Goal: Information Seeking & Learning: Find specific fact

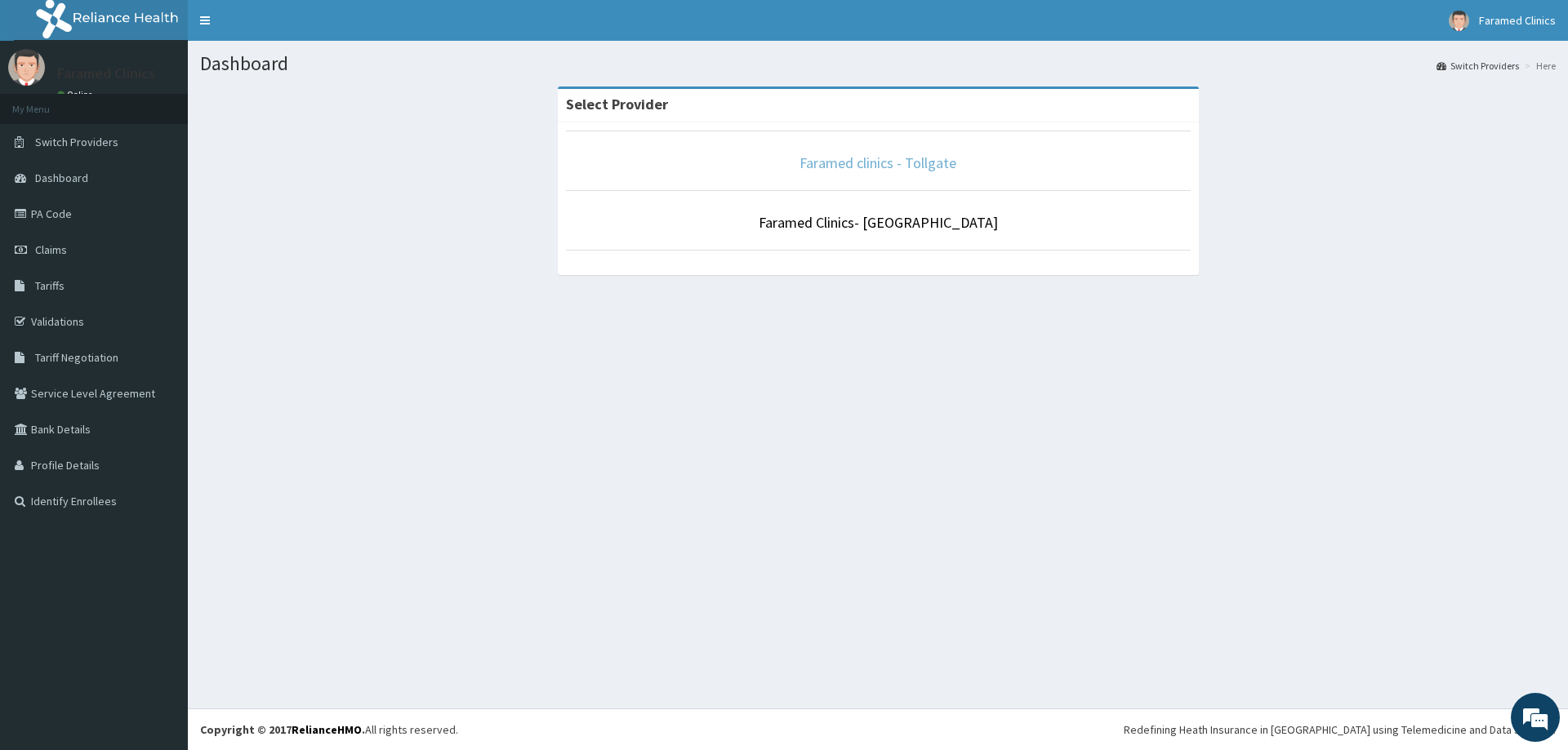
click at [872, 162] on link "Faramed clinics - Tollgate" at bounding box center [878, 163] width 157 height 19
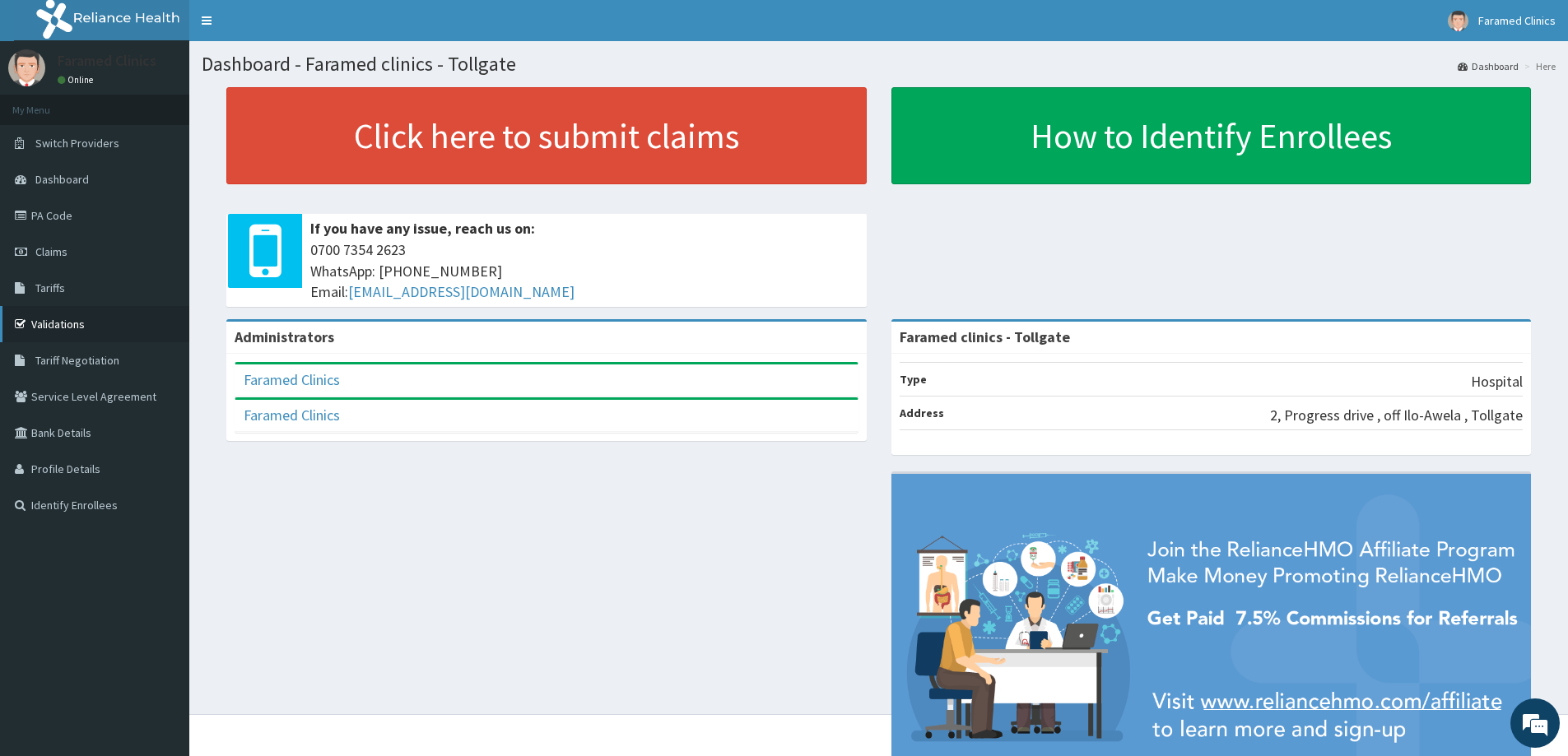
click at [57, 322] on link "Validations" at bounding box center [95, 324] width 190 height 37
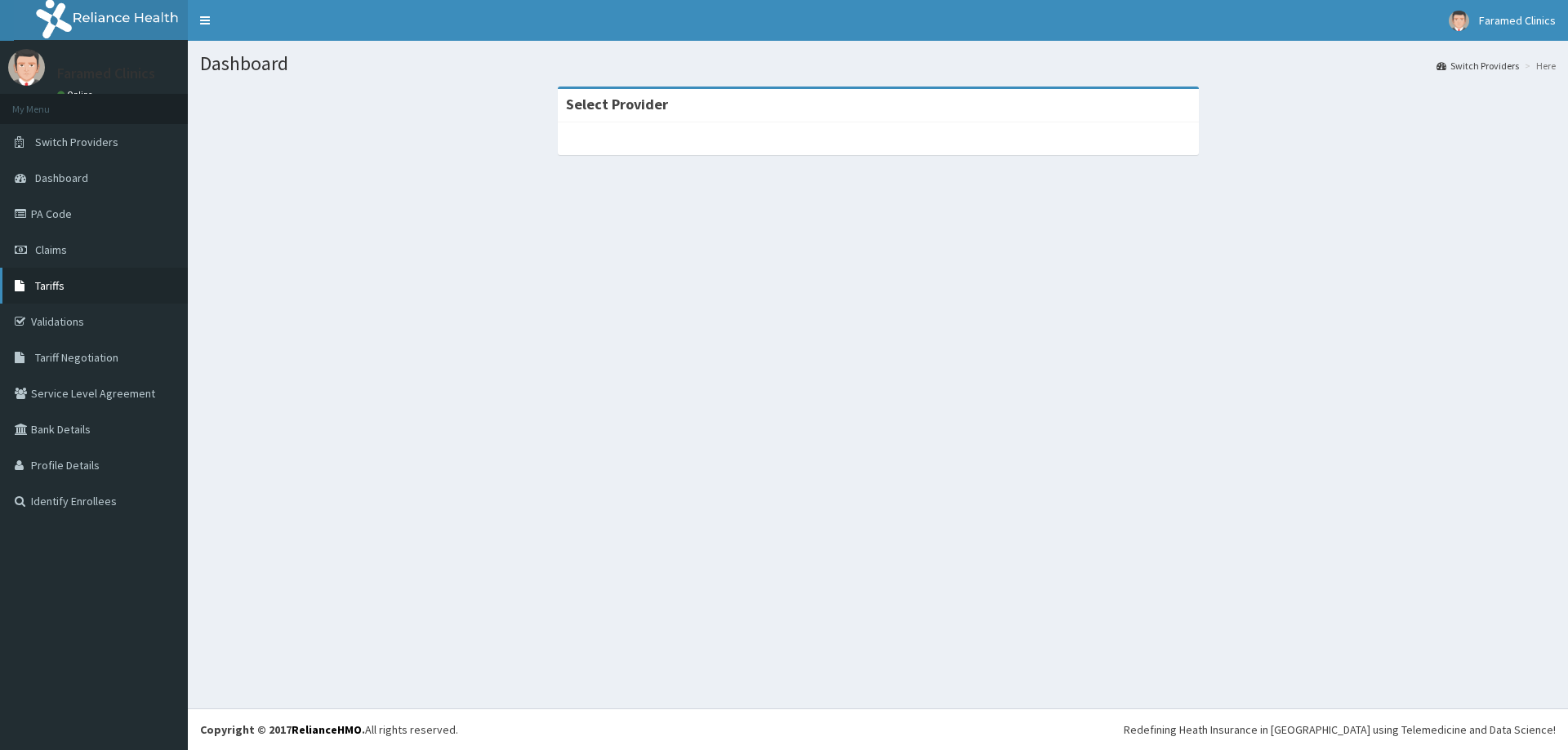
click at [56, 291] on span "Tariffs" at bounding box center [50, 286] width 29 height 15
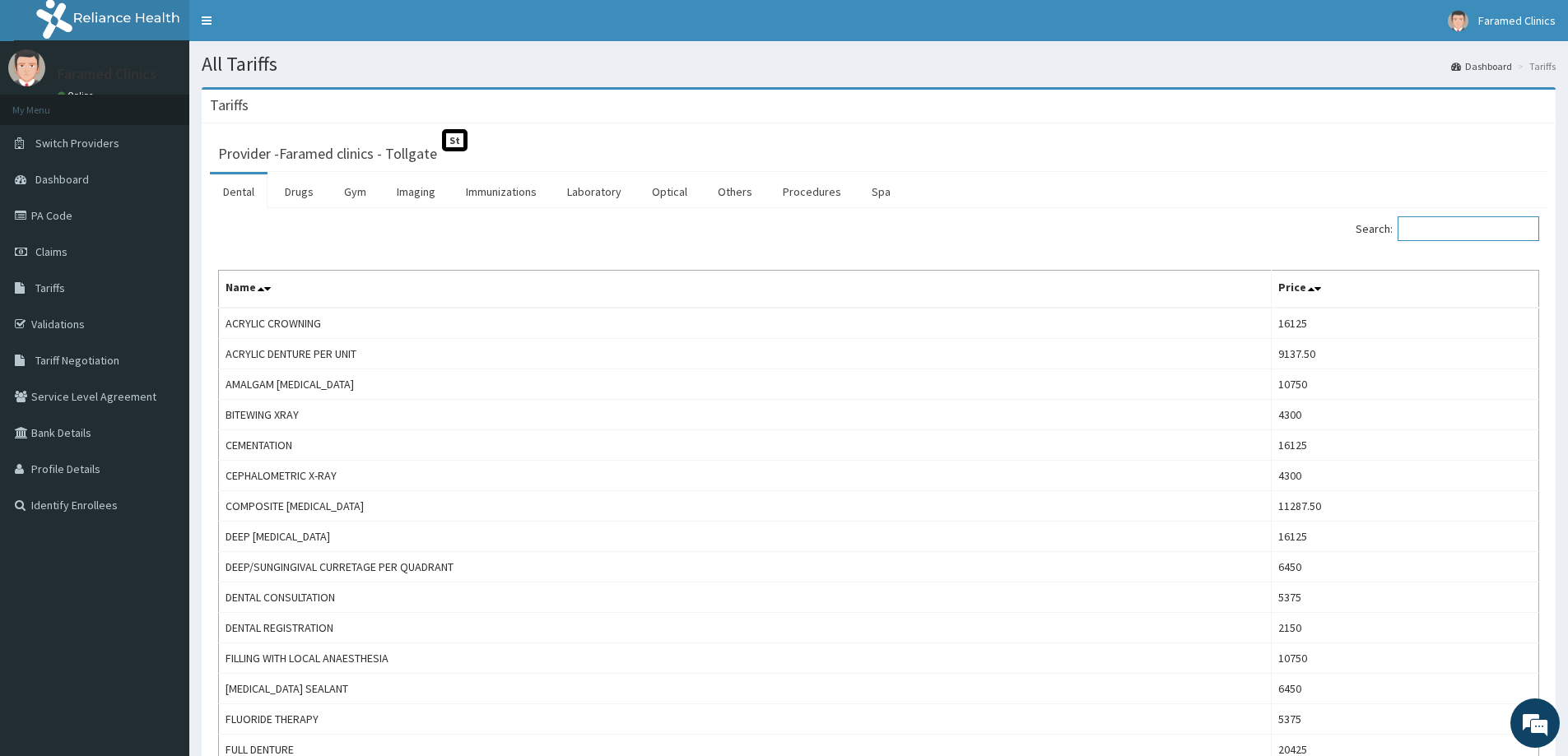
paste input "COARTEM"
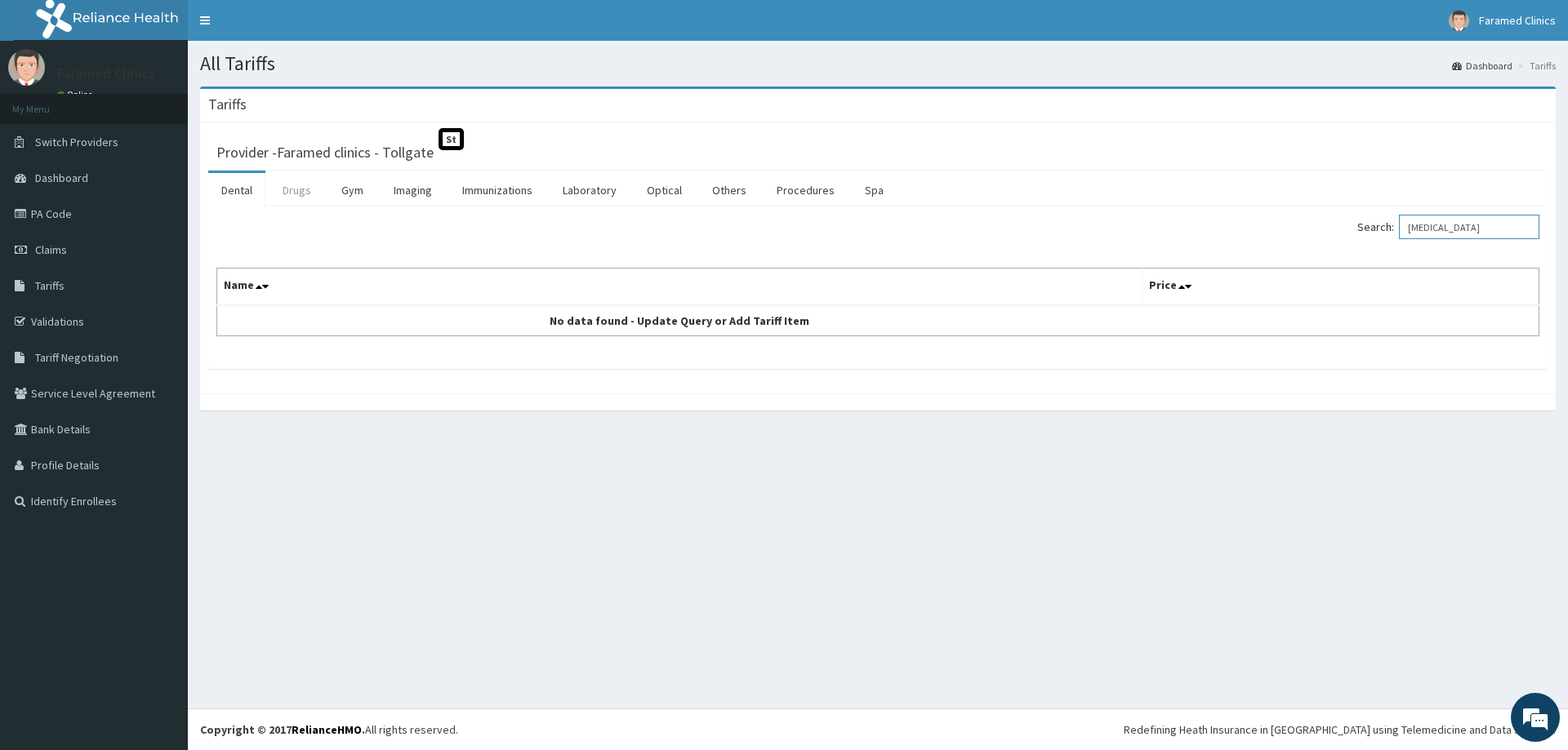
type input "COARTEM"
click at [297, 190] on link "Drugs" at bounding box center [296, 191] width 54 height 35
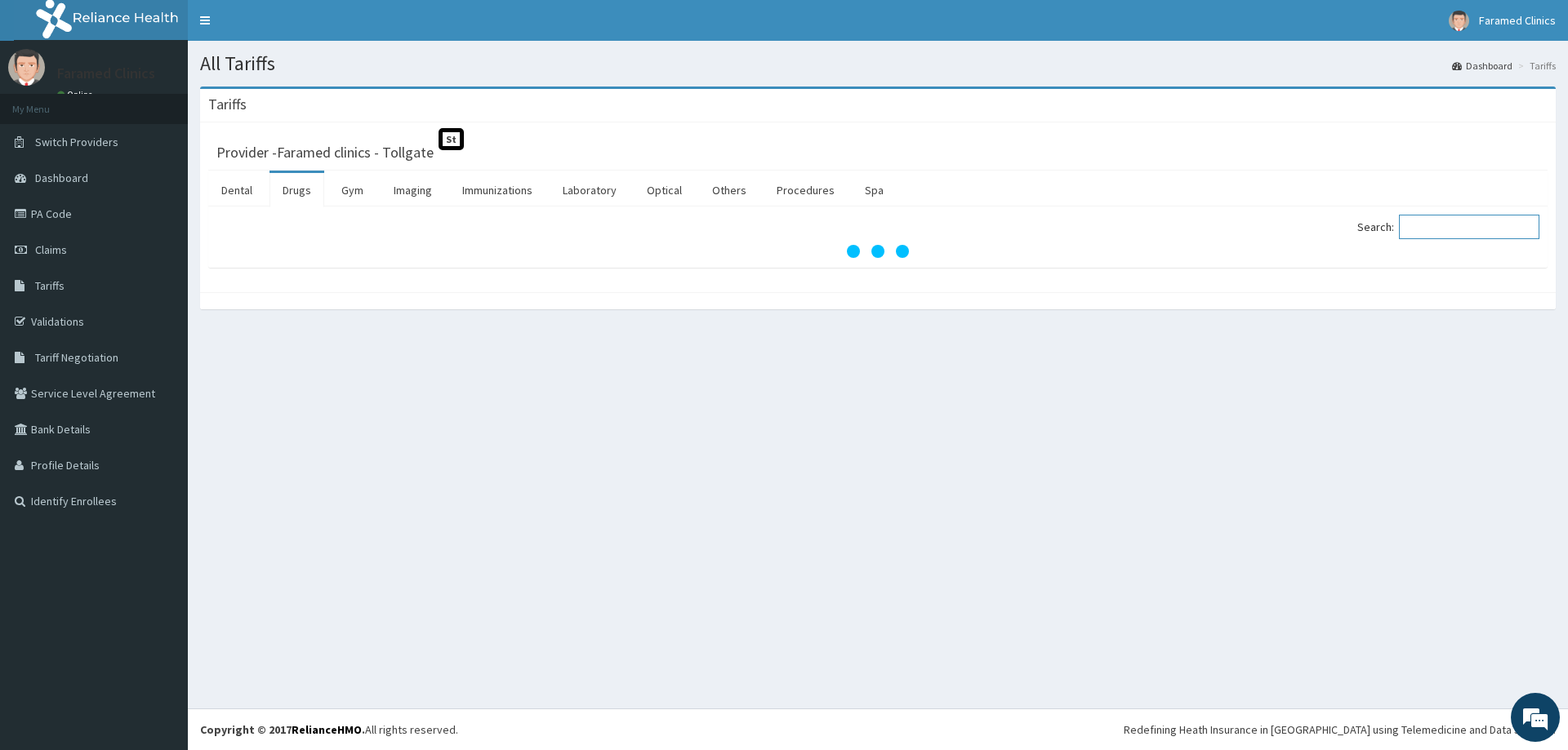
paste input "COARTEM"
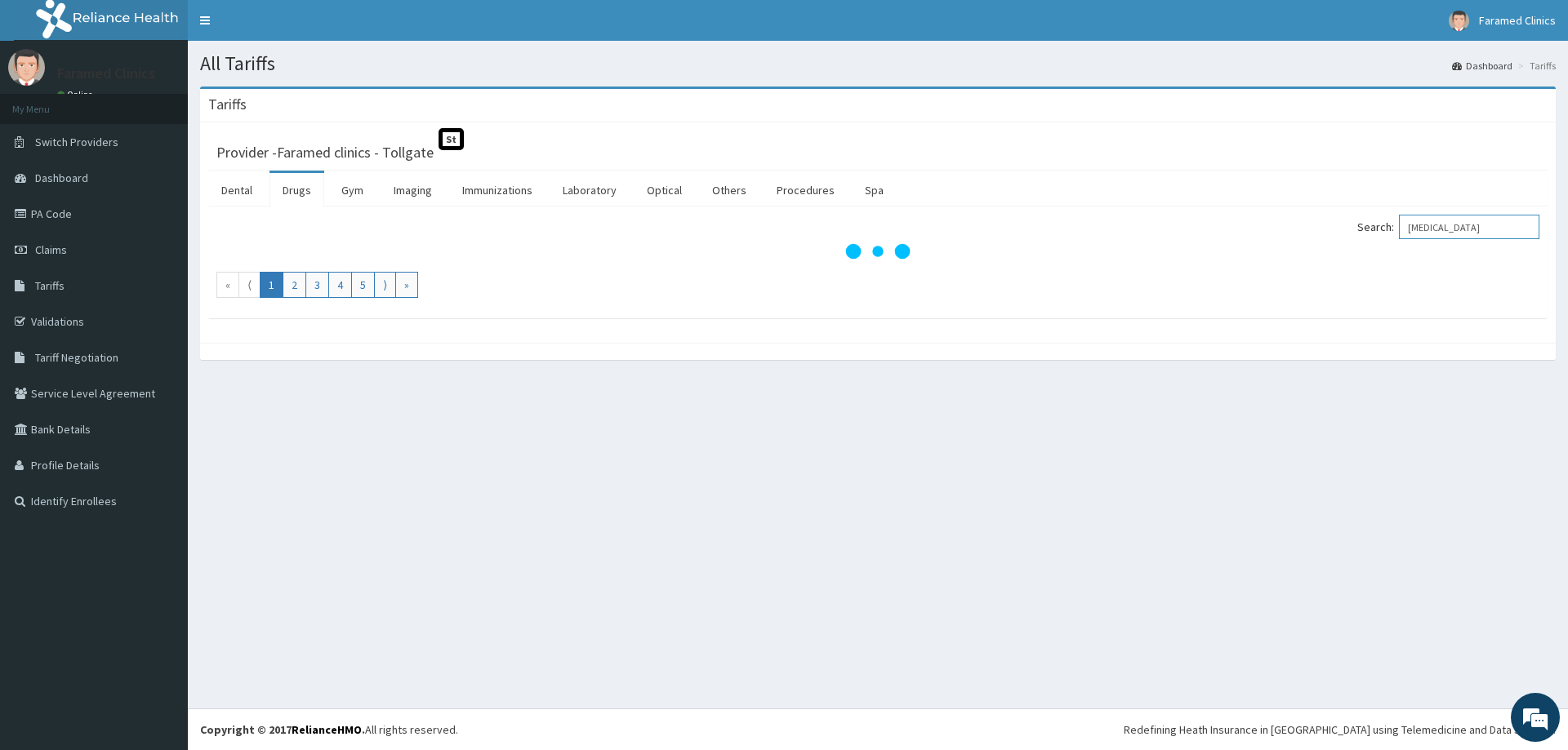
click at [1420, 224] on input "COARTEM" at bounding box center [1469, 227] width 141 height 24
click at [1469, 229] on input "COARTEM" at bounding box center [1469, 227] width 141 height 24
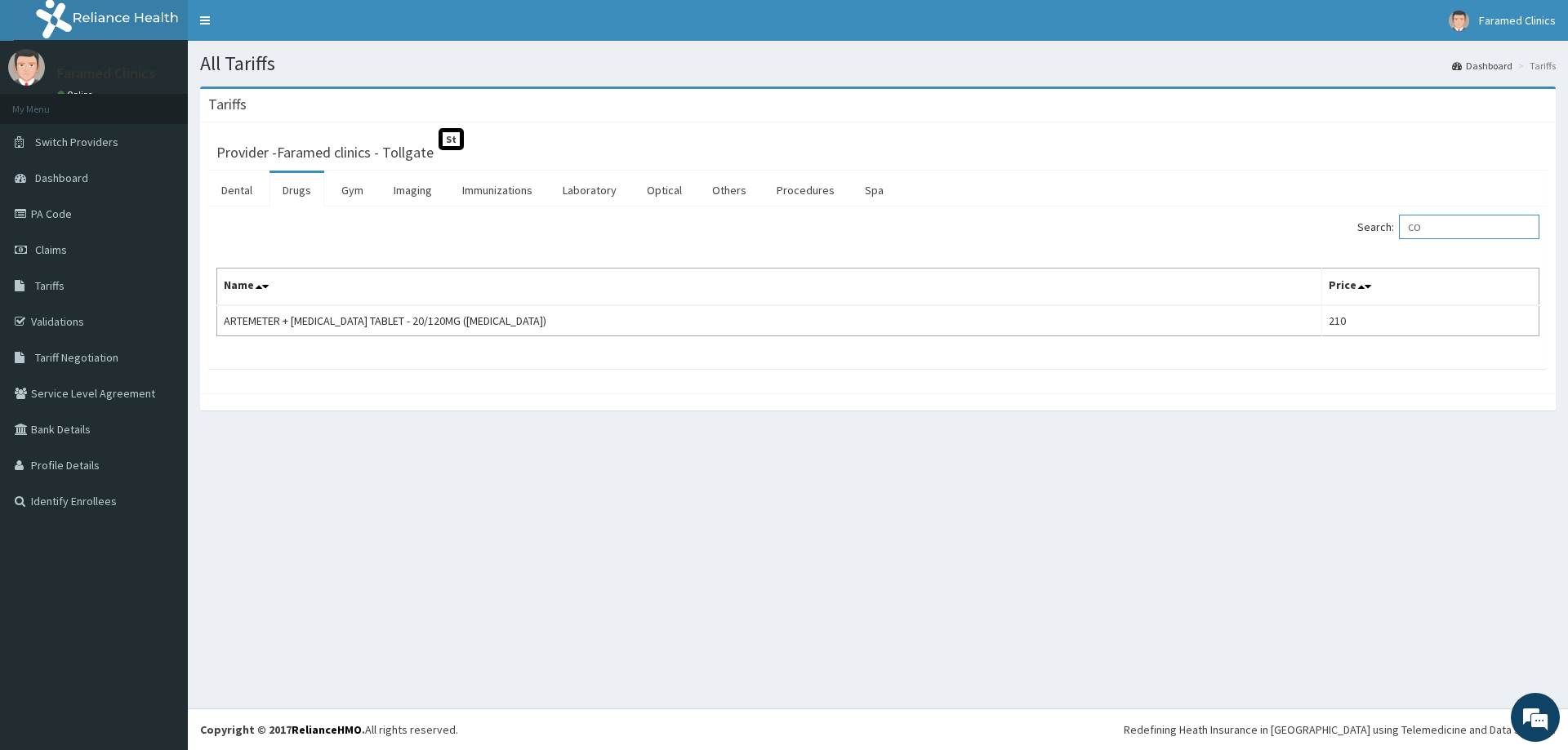
type input "C"
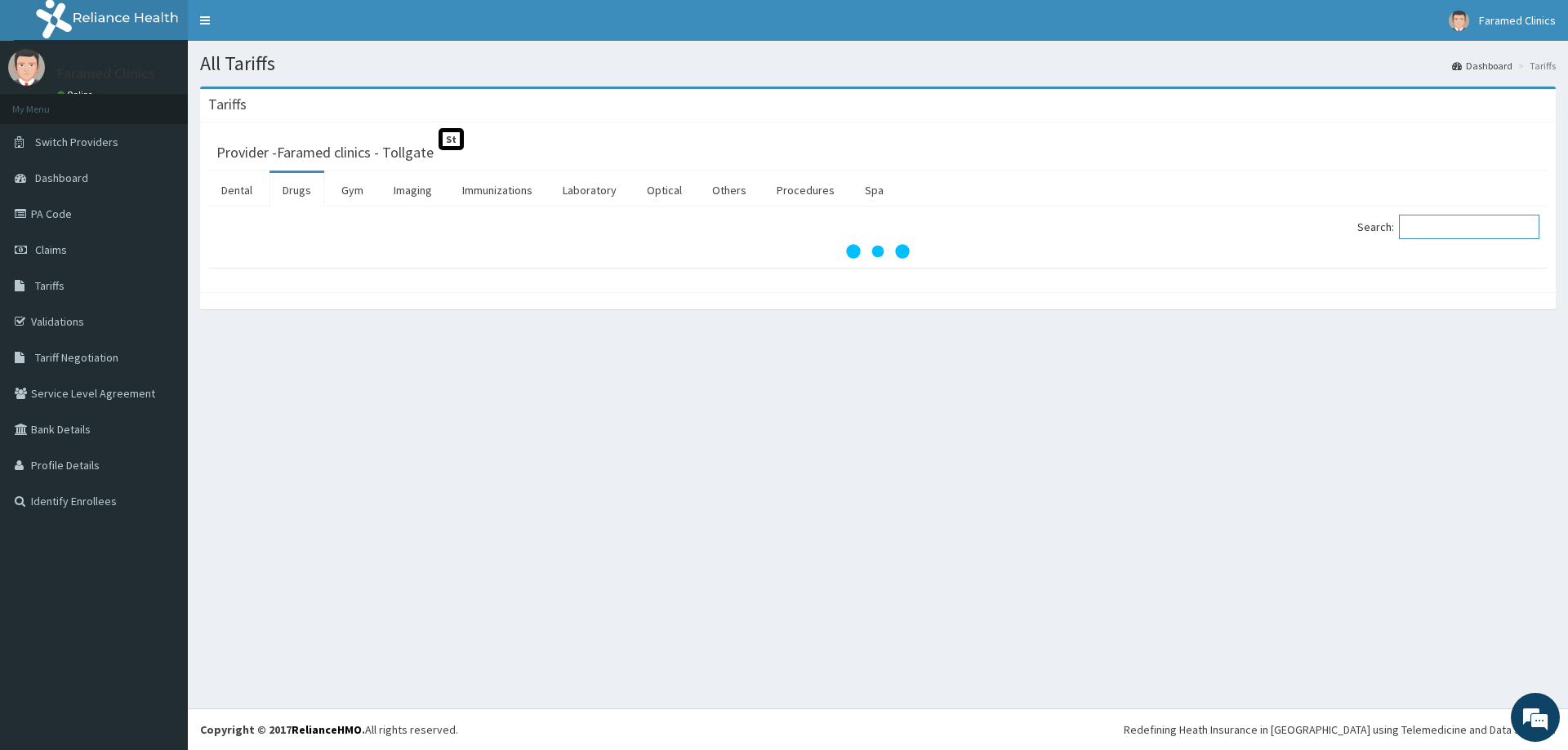
paste input "COARTEM"
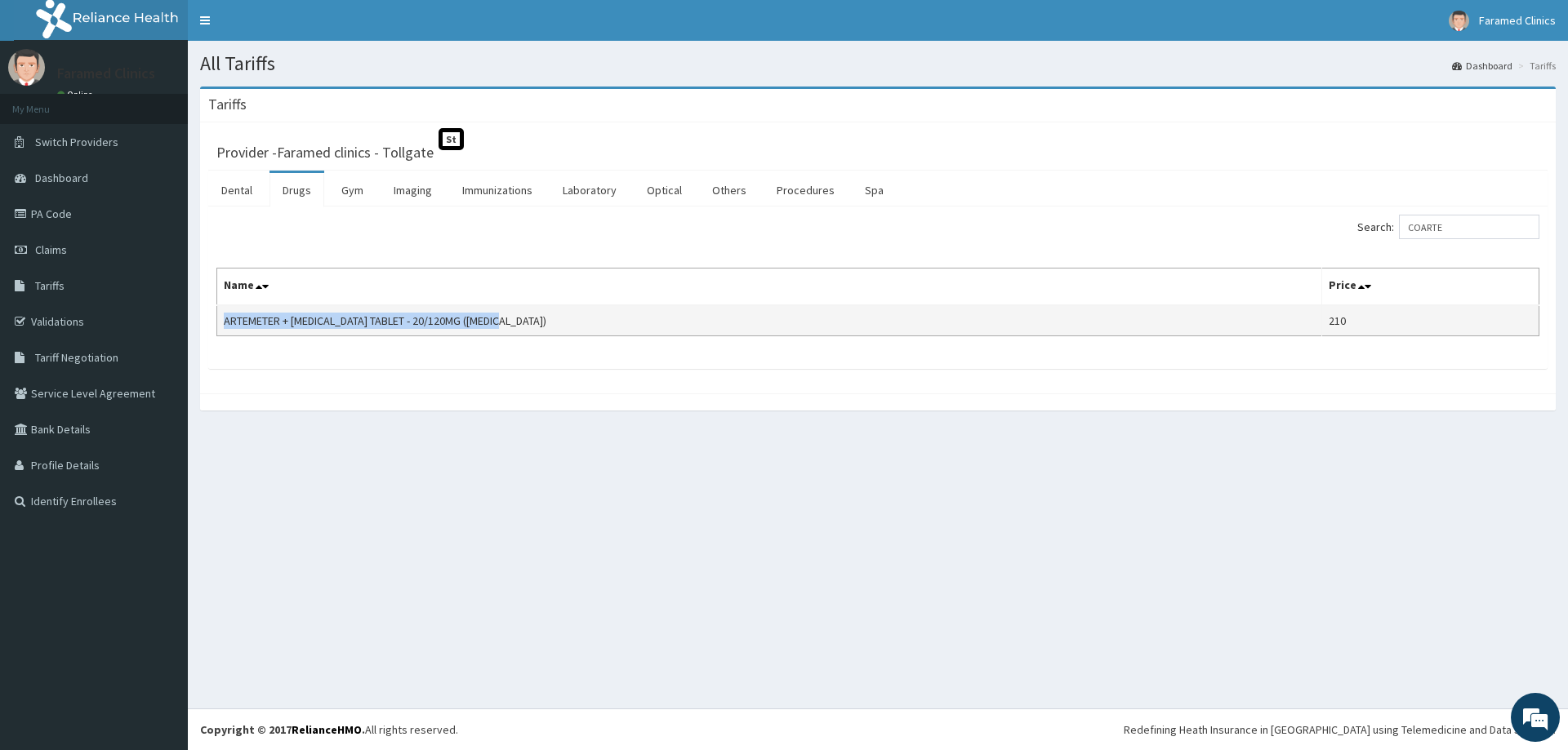
drag, startPoint x: 225, startPoint y: 322, endPoint x: 520, endPoint y: 324, distance: 295.0
click at [520, 324] on td "ARTEMETER + LUMEFANTRINE TABLET - 20/120MG (COARTEM)" at bounding box center [770, 321] width 1105 height 31
copy td "ARTEMETER + LUMEFANTRINE TABLET - 20/120MG (COARTEM)"
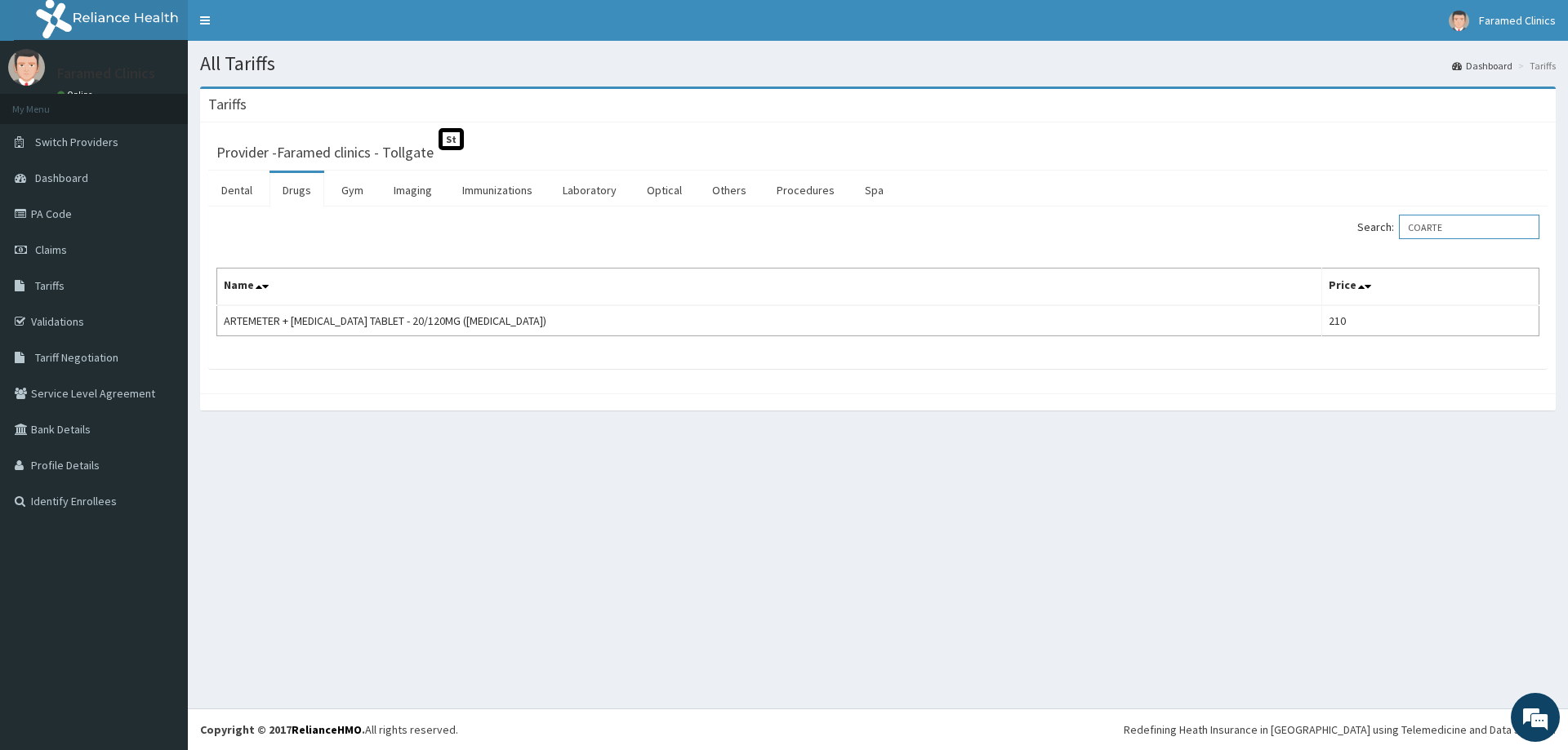
drag, startPoint x: 1464, startPoint y: 224, endPoint x: 1390, endPoint y: 226, distance: 74.0
click at [1390, 226] on label "Search: COARTE" at bounding box center [1447, 227] width 182 height 24
paste input "BENZYL BENZOA"
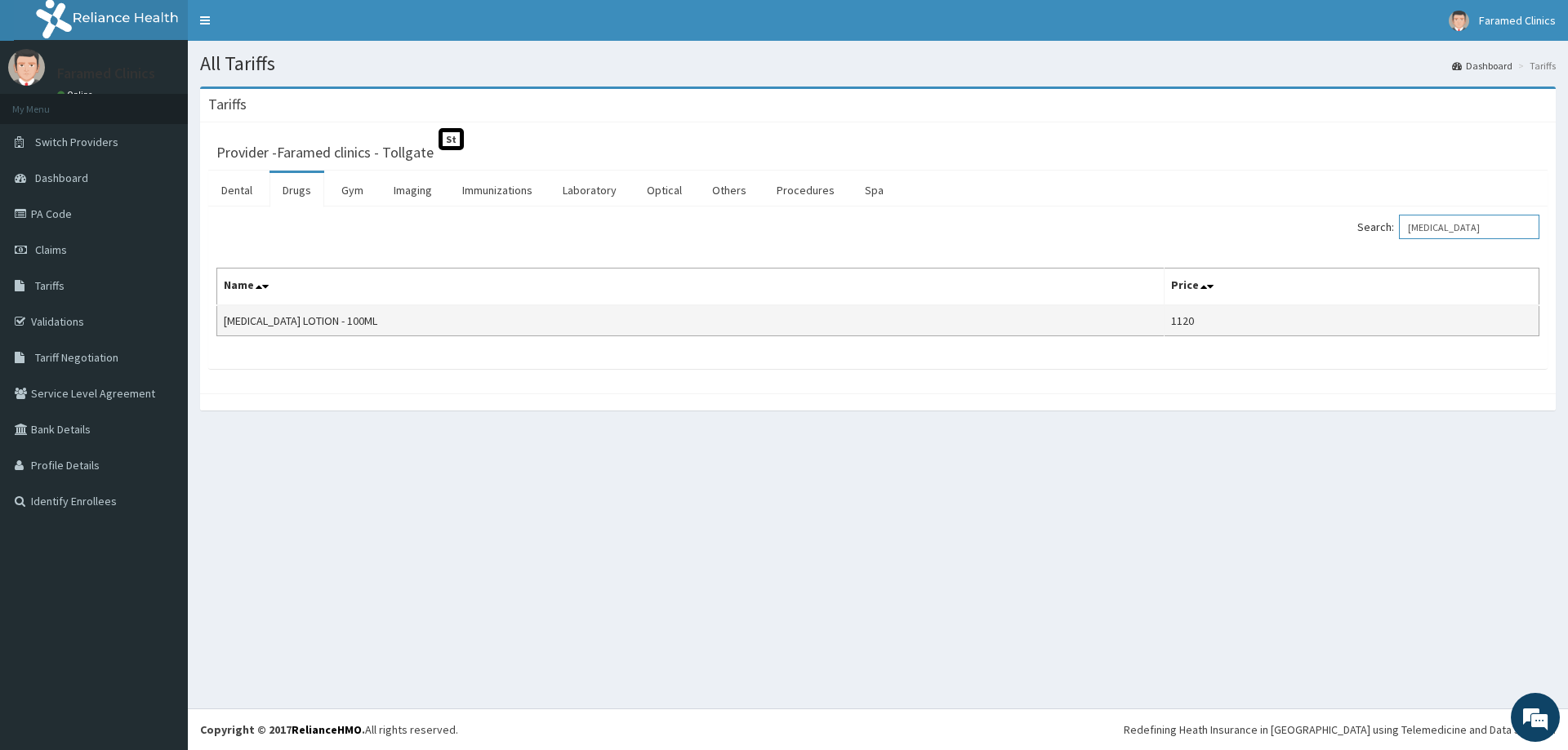
type input "BENZYL BENZOATE"
click at [224, 323] on td "BENZYL BENZOATE LOTION - 100ML" at bounding box center [691, 321] width 948 height 31
